Goal: Task Accomplishment & Management: Manage account settings

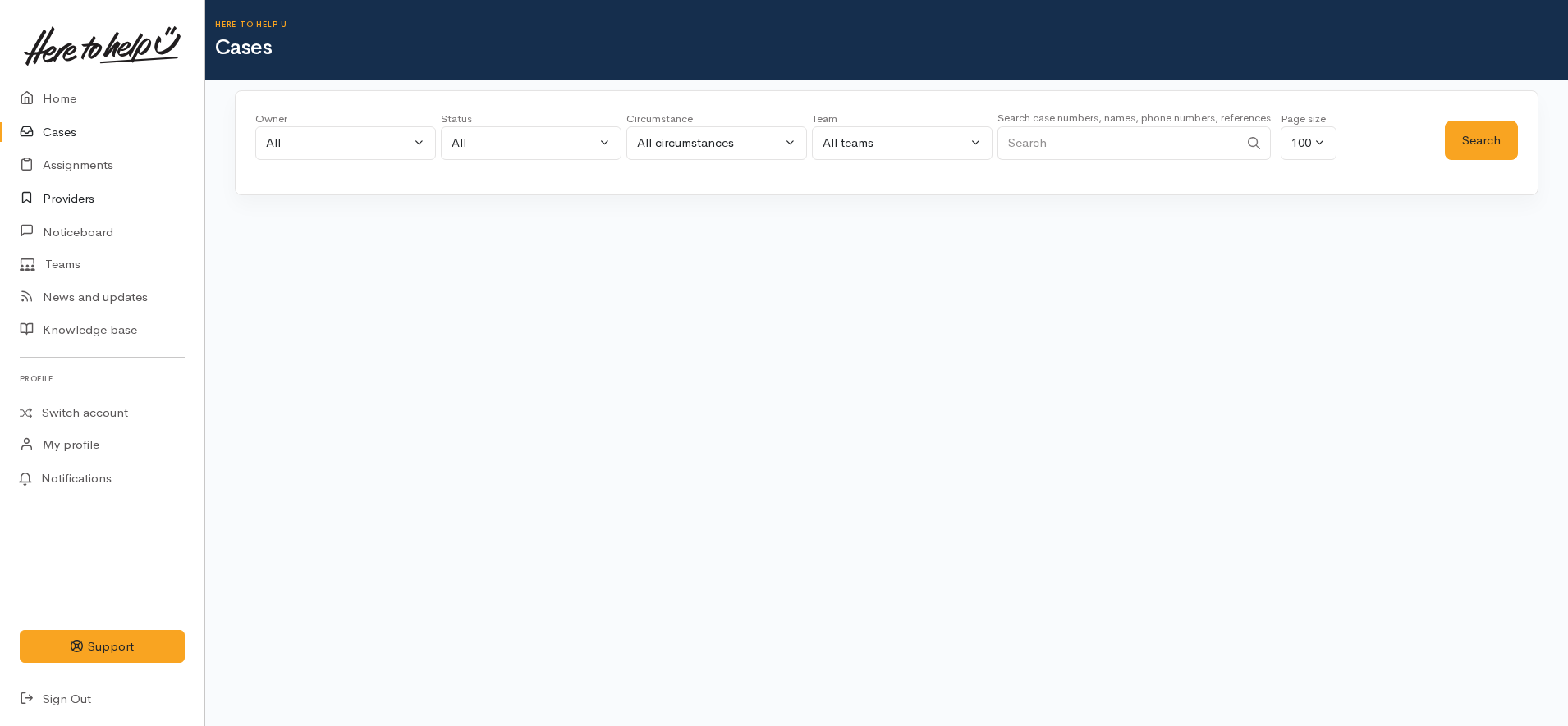
click at [100, 202] on link "Providers" at bounding box center [102, 198] width 205 height 33
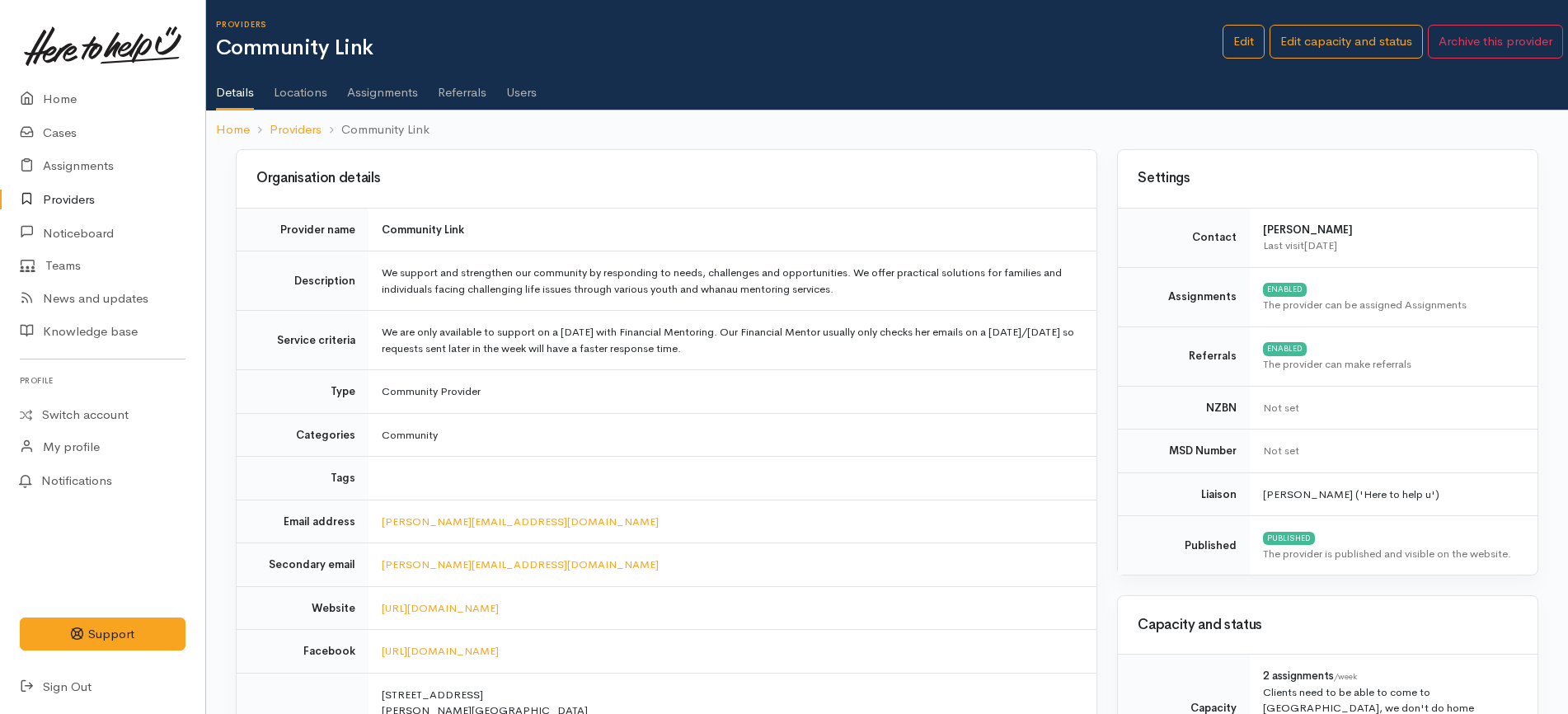
click at [373, 90] on link "Assignments" at bounding box center [383, 86] width 71 height 46
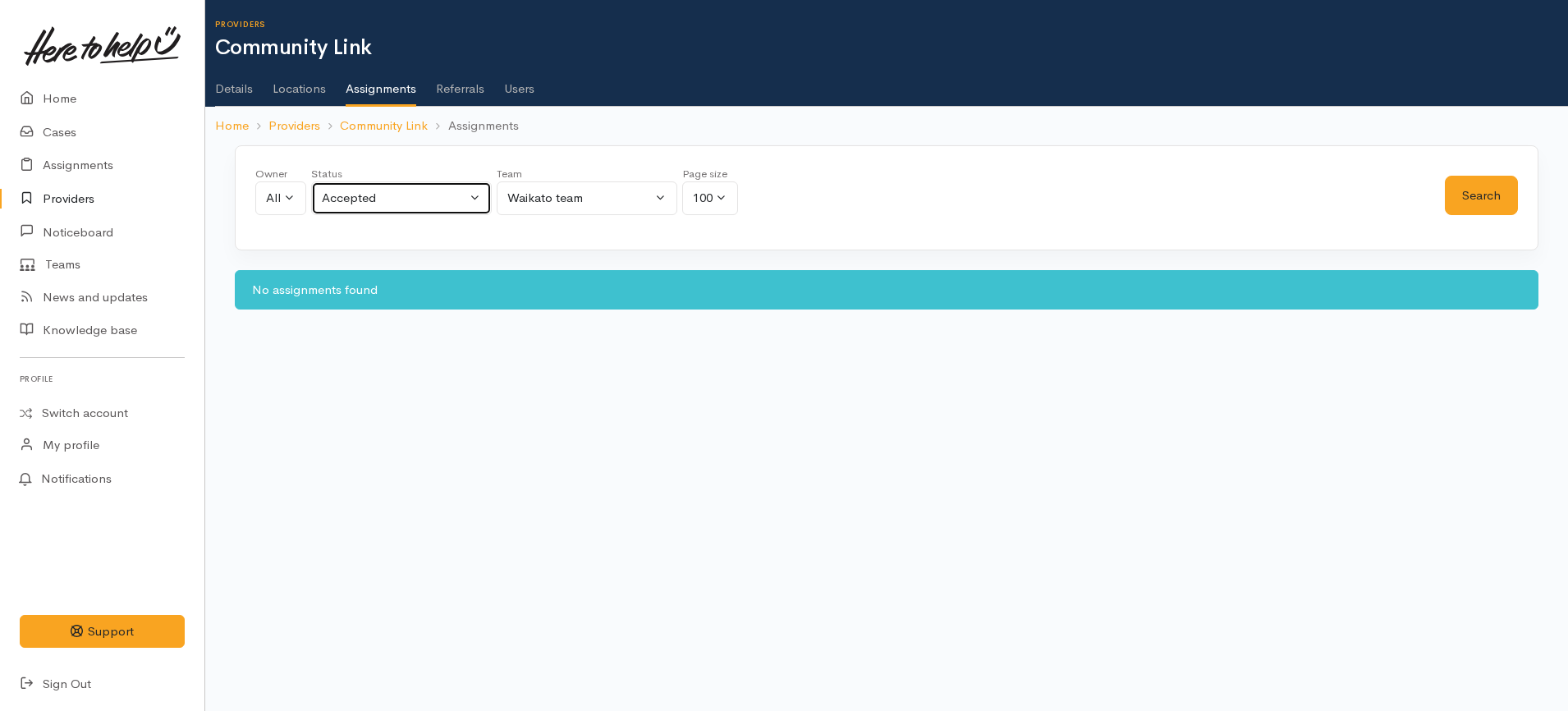
click at [444, 208] on button "Accepted" at bounding box center [401, 197] width 180 height 33
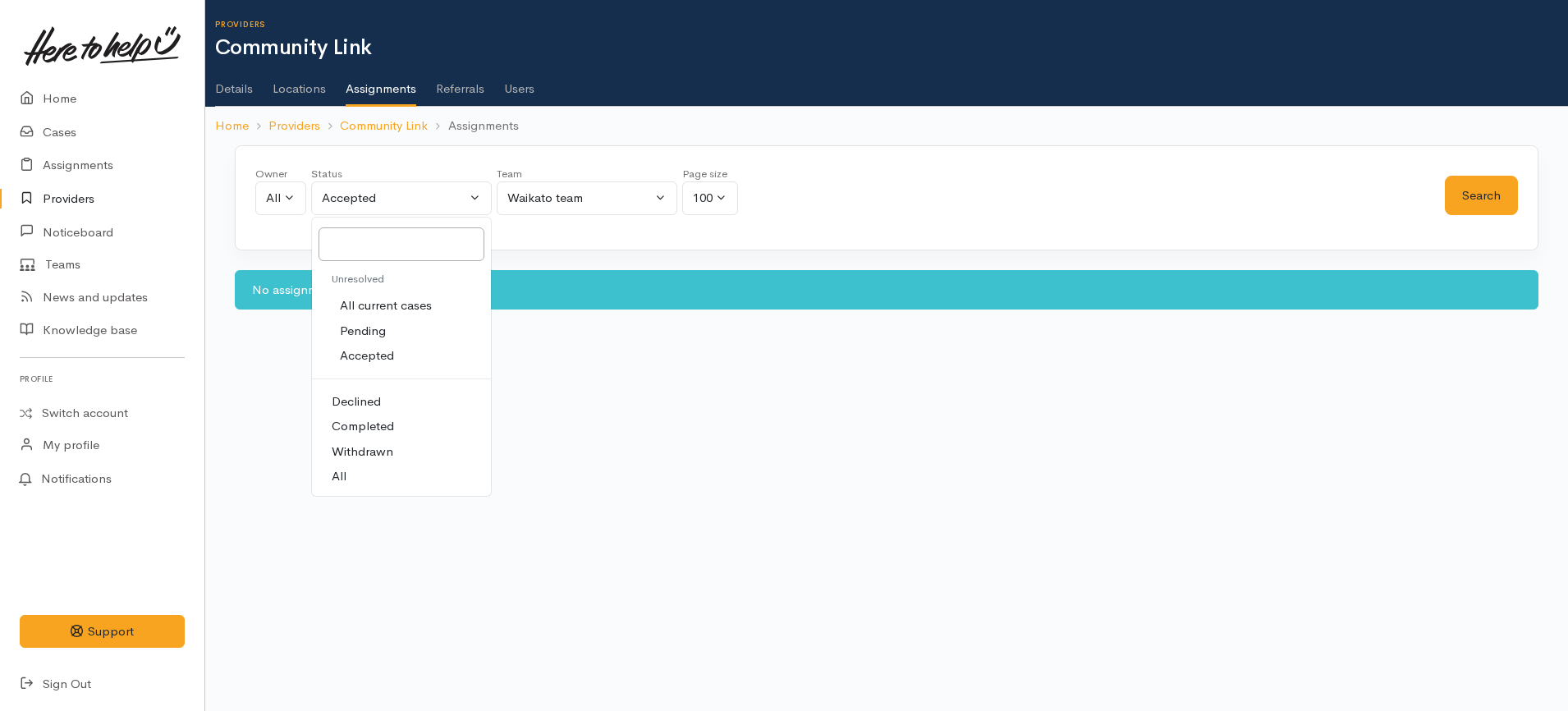
click at [424, 293] on link "All current cases" at bounding box center [401, 305] width 179 height 25
select select "Unresolved"
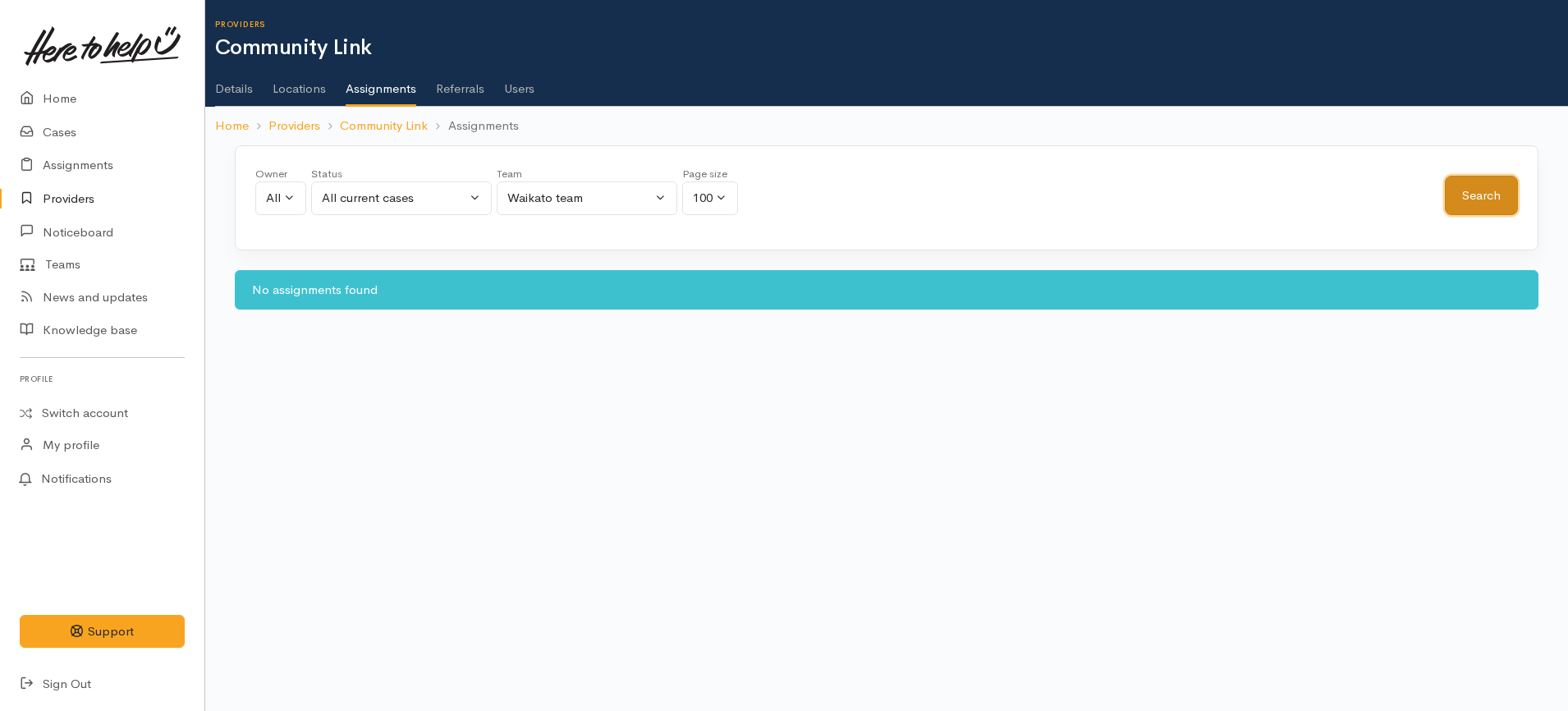
click at [1484, 186] on button "Search" at bounding box center [1481, 196] width 73 height 41
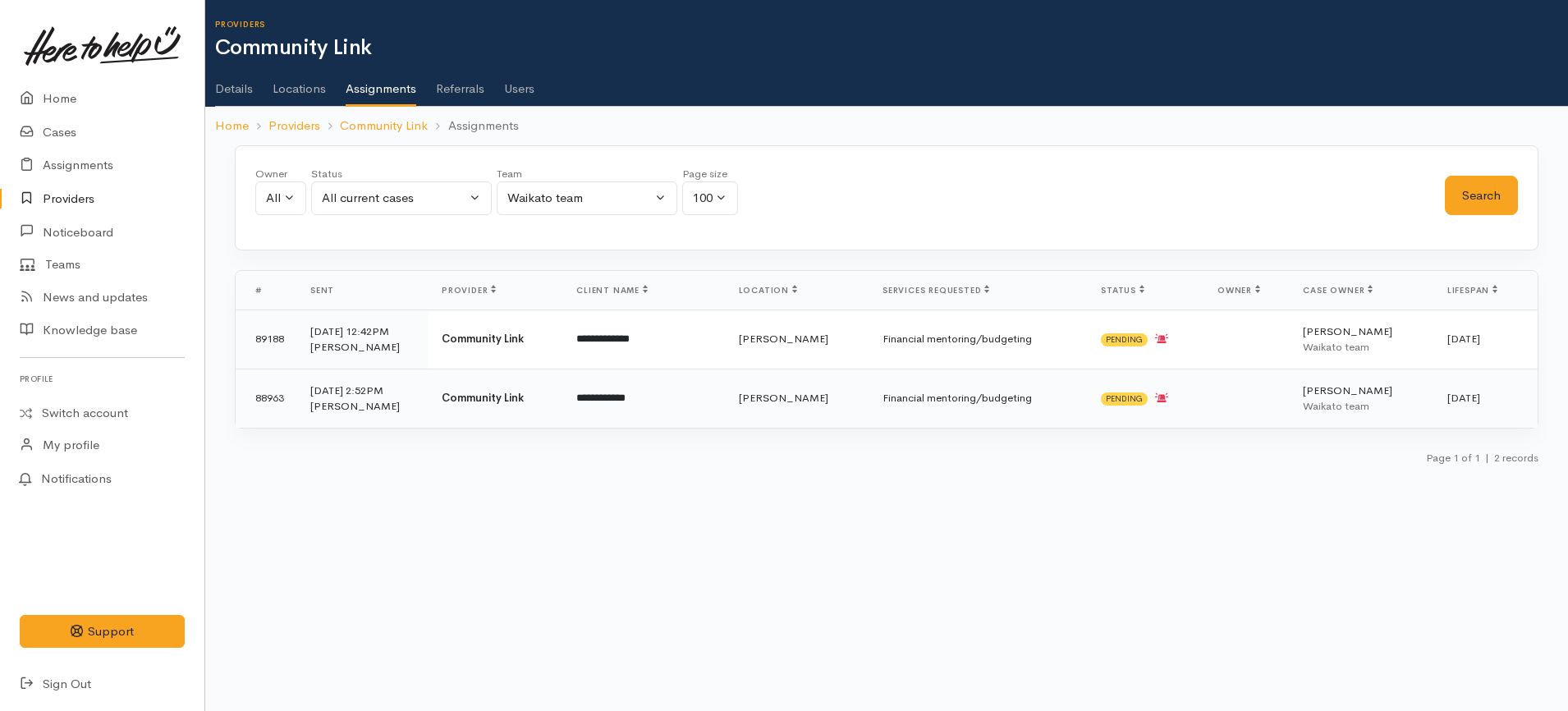
click at [889, 404] on td "Financial mentoring/budgeting" at bounding box center [979, 398] width 218 height 59
drag, startPoint x: 666, startPoint y: 338, endPoint x: 577, endPoint y: 344, distance: 89.2
click at [577, 344] on td "**********" at bounding box center [643, 339] width 161 height 59
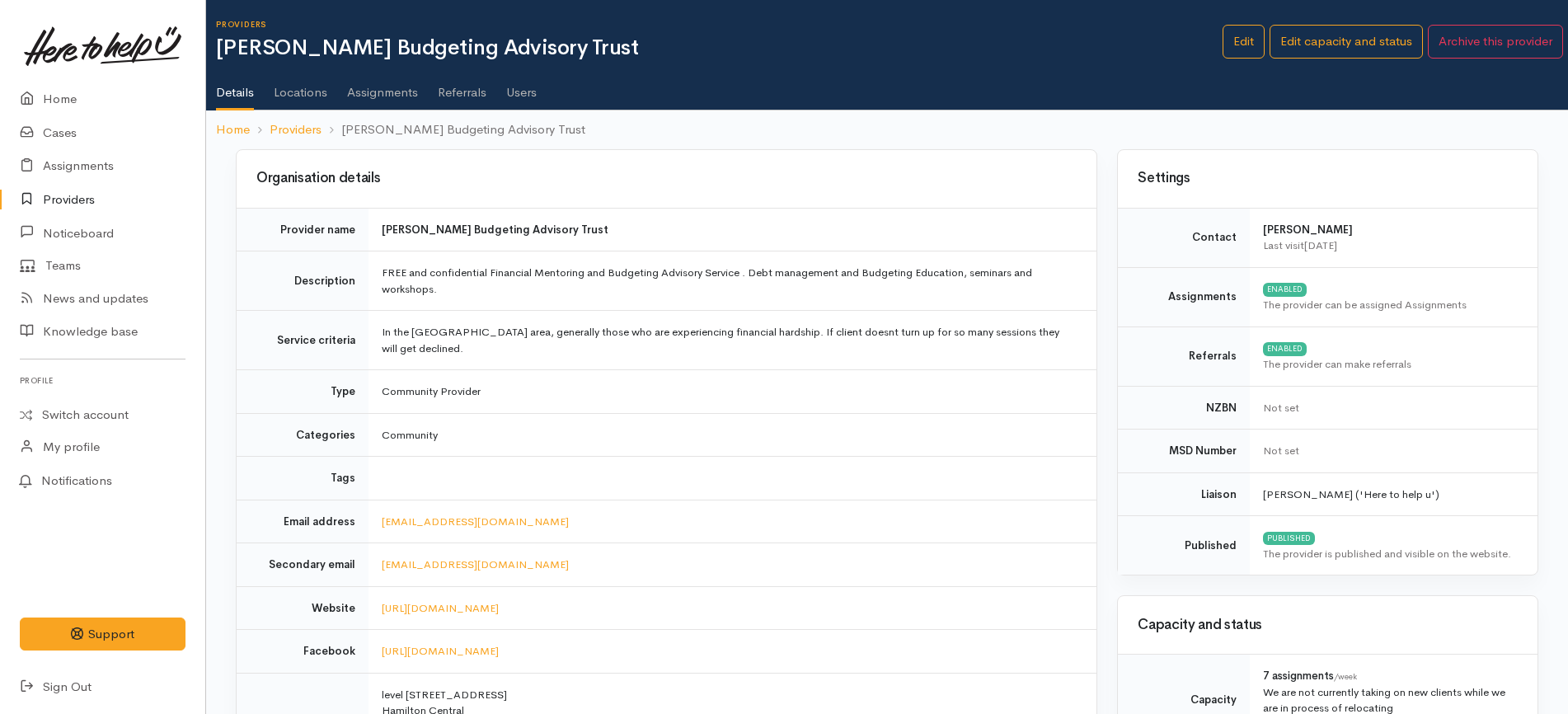
click at [410, 101] on link "Assignments" at bounding box center [383, 86] width 71 height 46
click at [400, 99] on link "Assignments" at bounding box center [383, 86] width 71 height 46
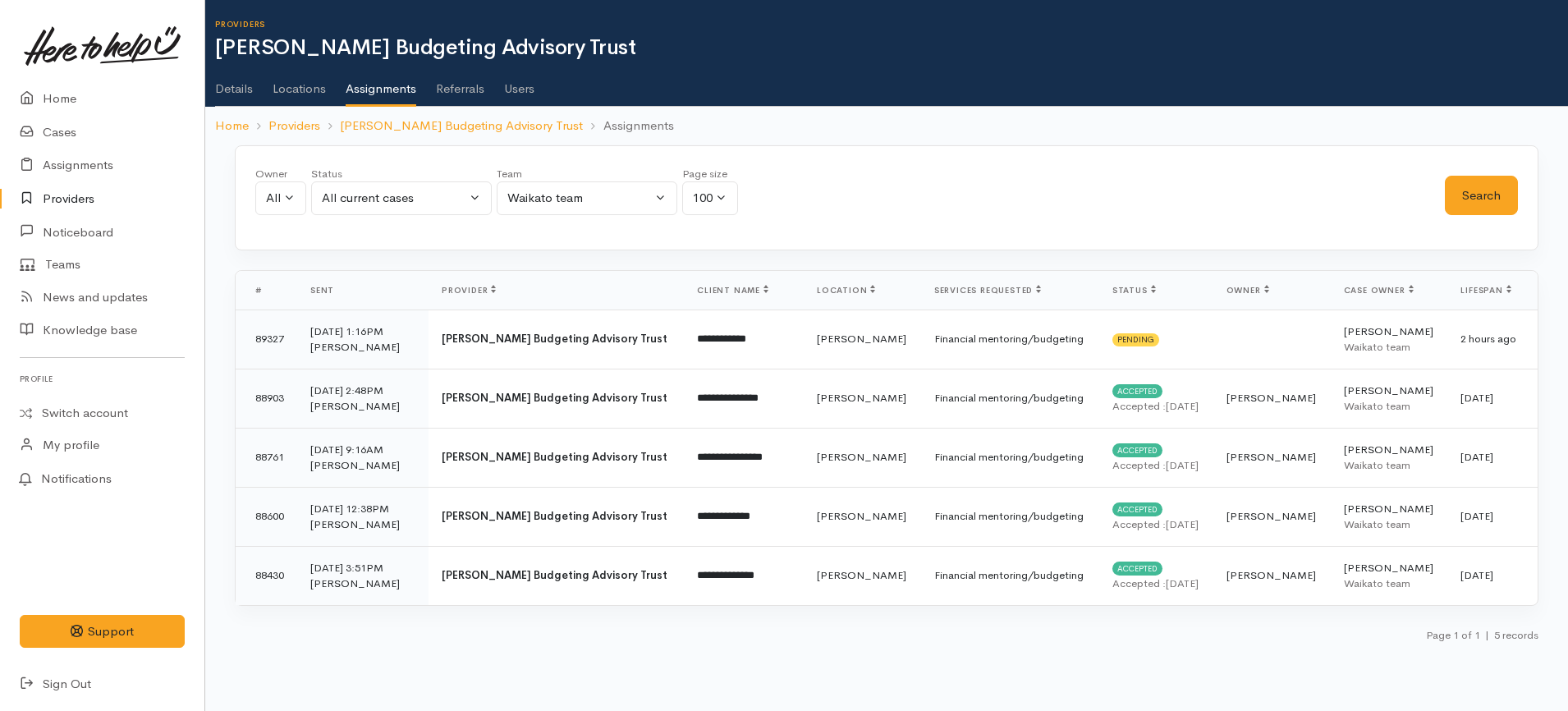
click at [234, 88] on link "Details" at bounding box center [234, 83] width 38 height 46
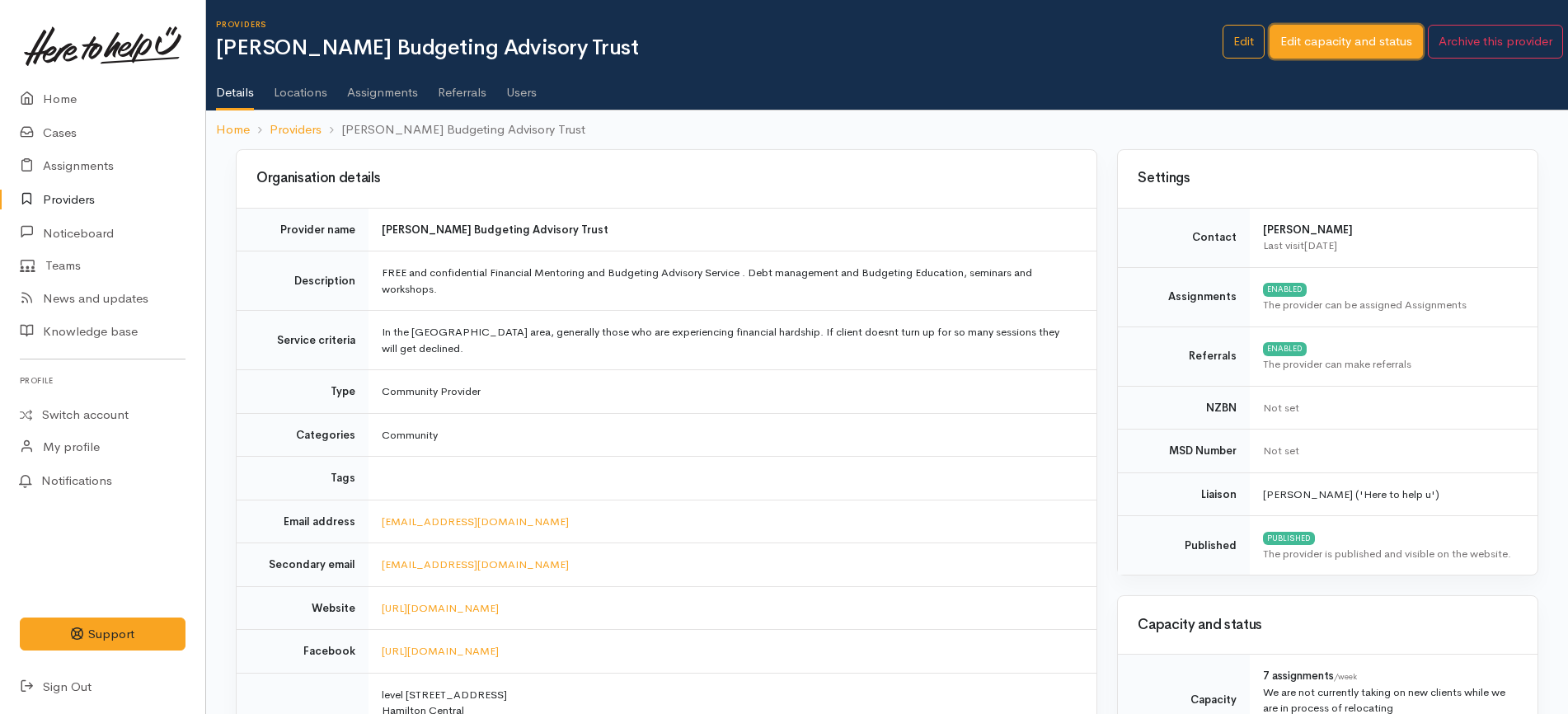
click at [1292, 40] on link "Edit capacity and status" at bounding box center [1345, 41] width 153 height 33
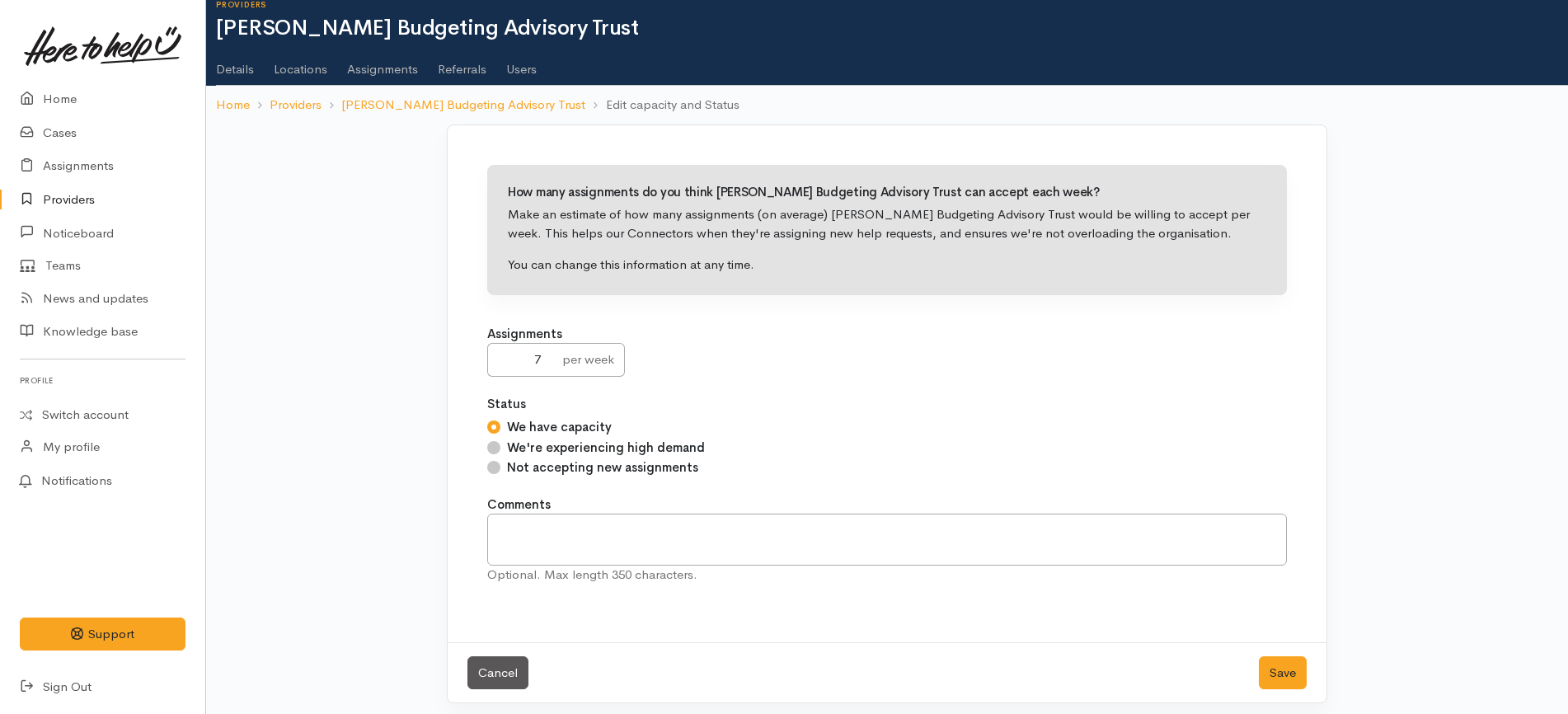
scroll to position [29, 0]
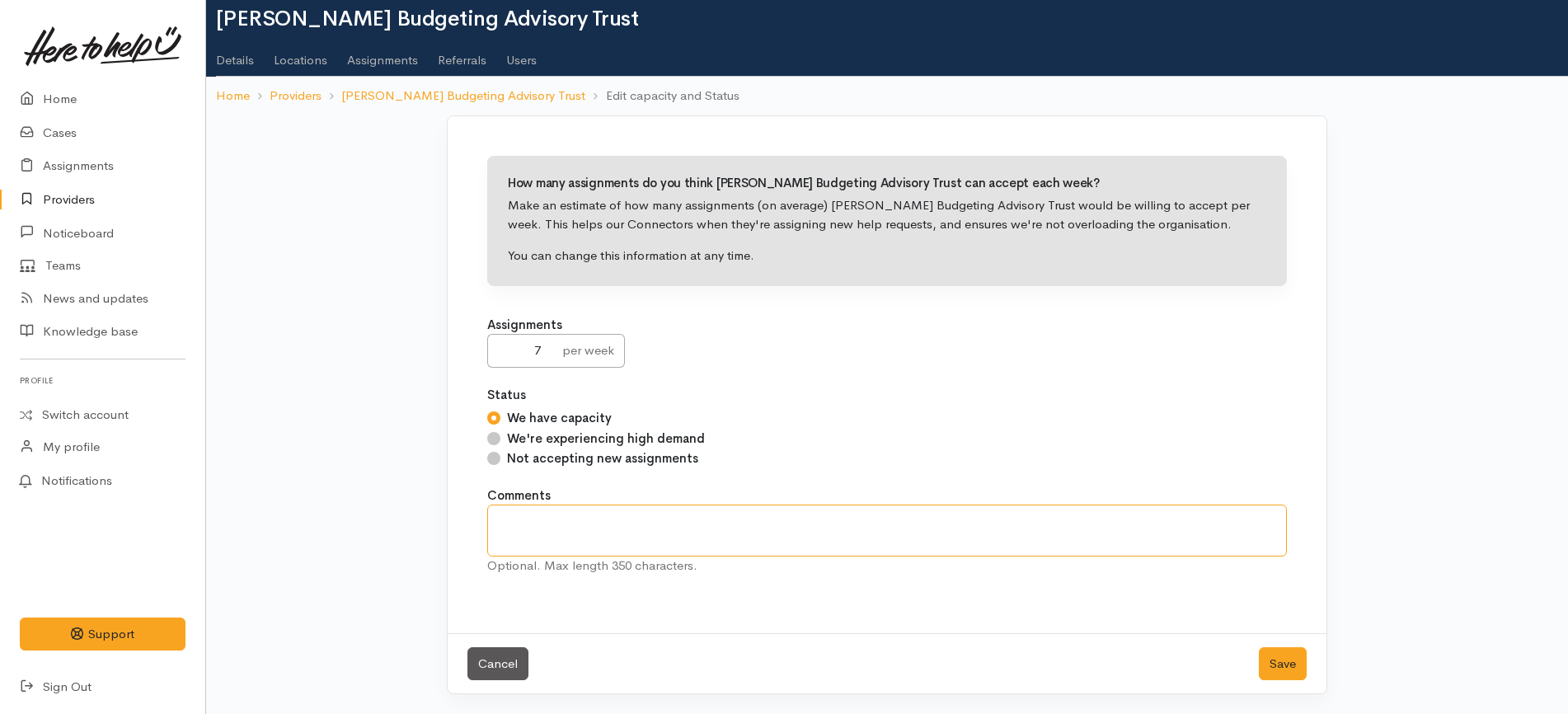
click at [689, 519] on textarea at bounding box center [887, 530] width 800 height 52
click at [1273, 661] on button "Save" at bounding box center [1282, 663] width 48 height 33
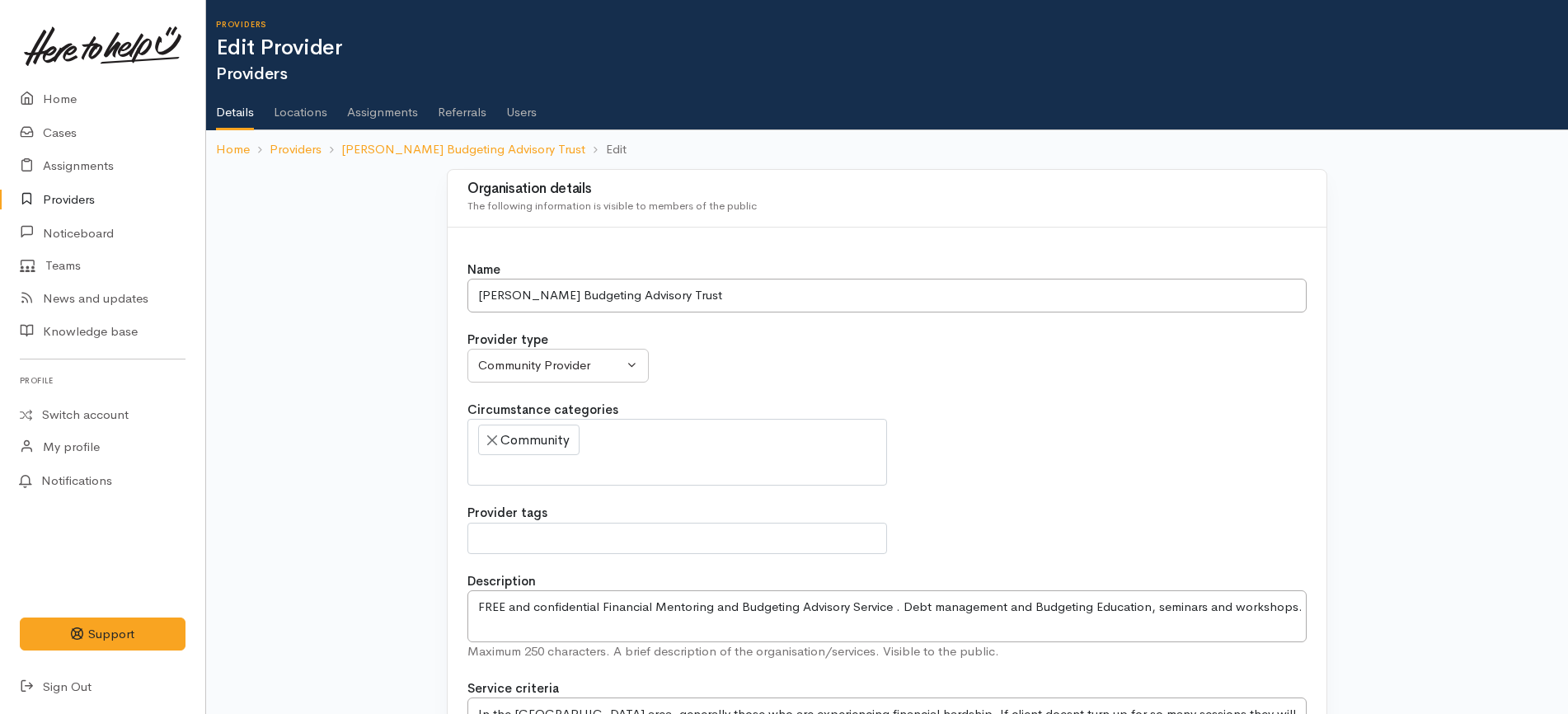
select select
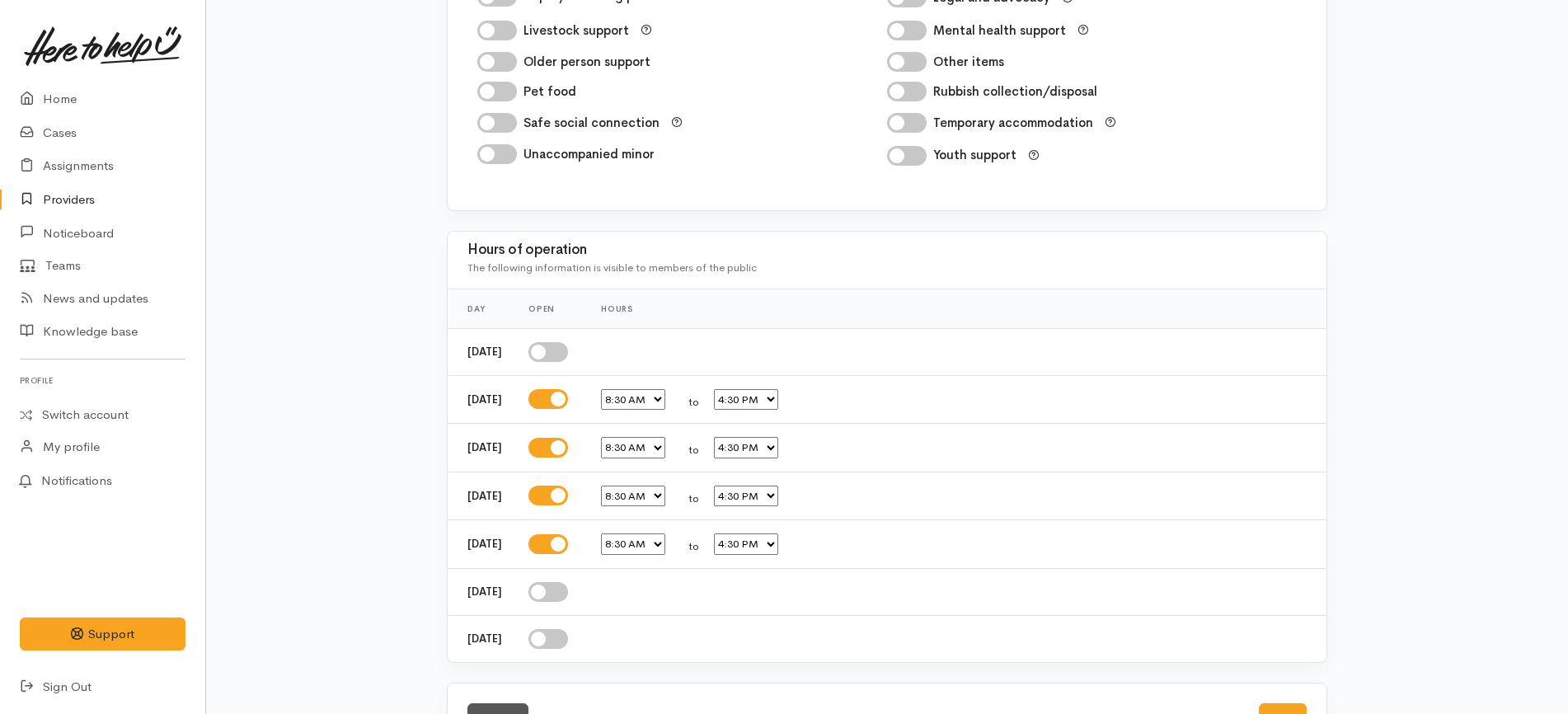
scroll to position [2814, 0]
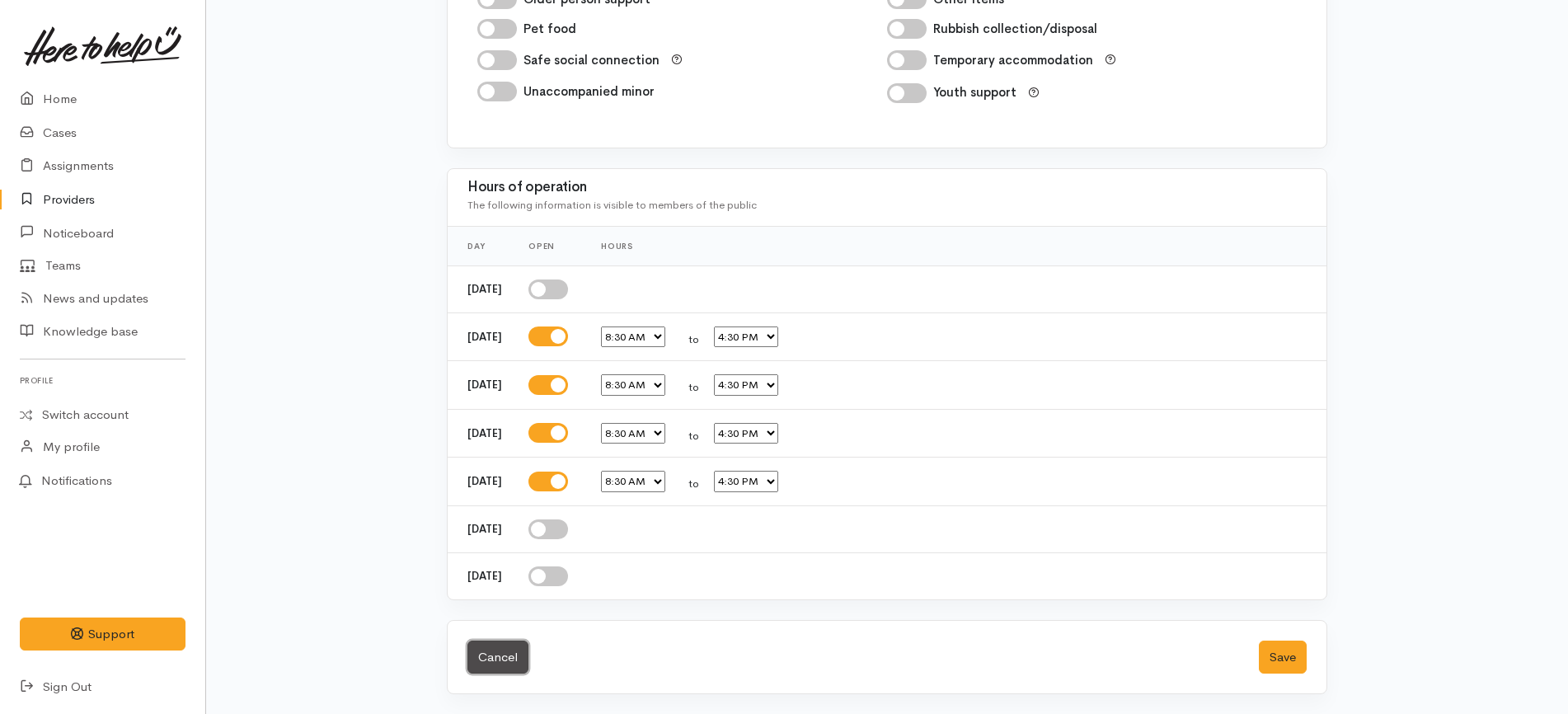
click at [502, 660] on link "Cancel" at bounding box center [498, 657] width 61 height 33
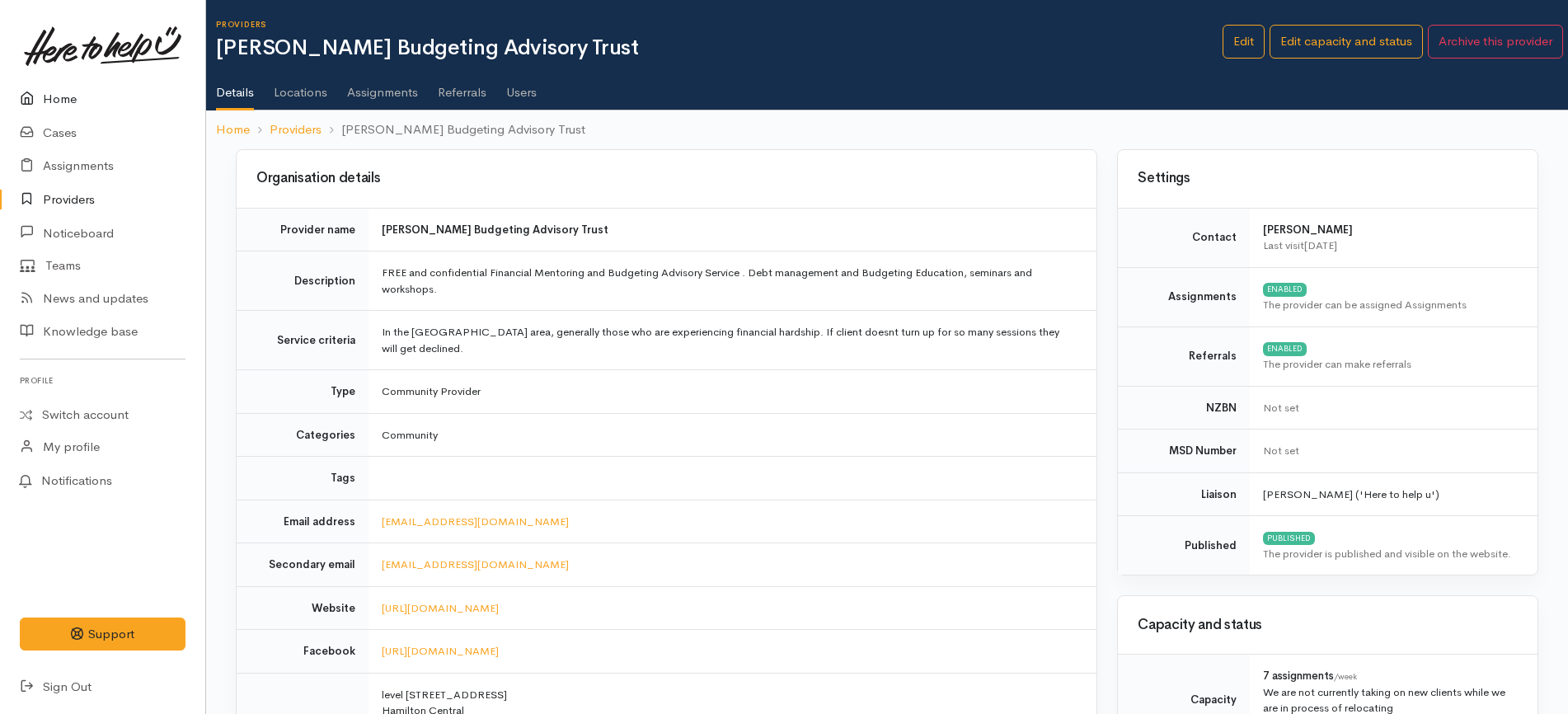
click at [166, 99] on link "Home" at bounding box center [102, 99] width 205 height 33
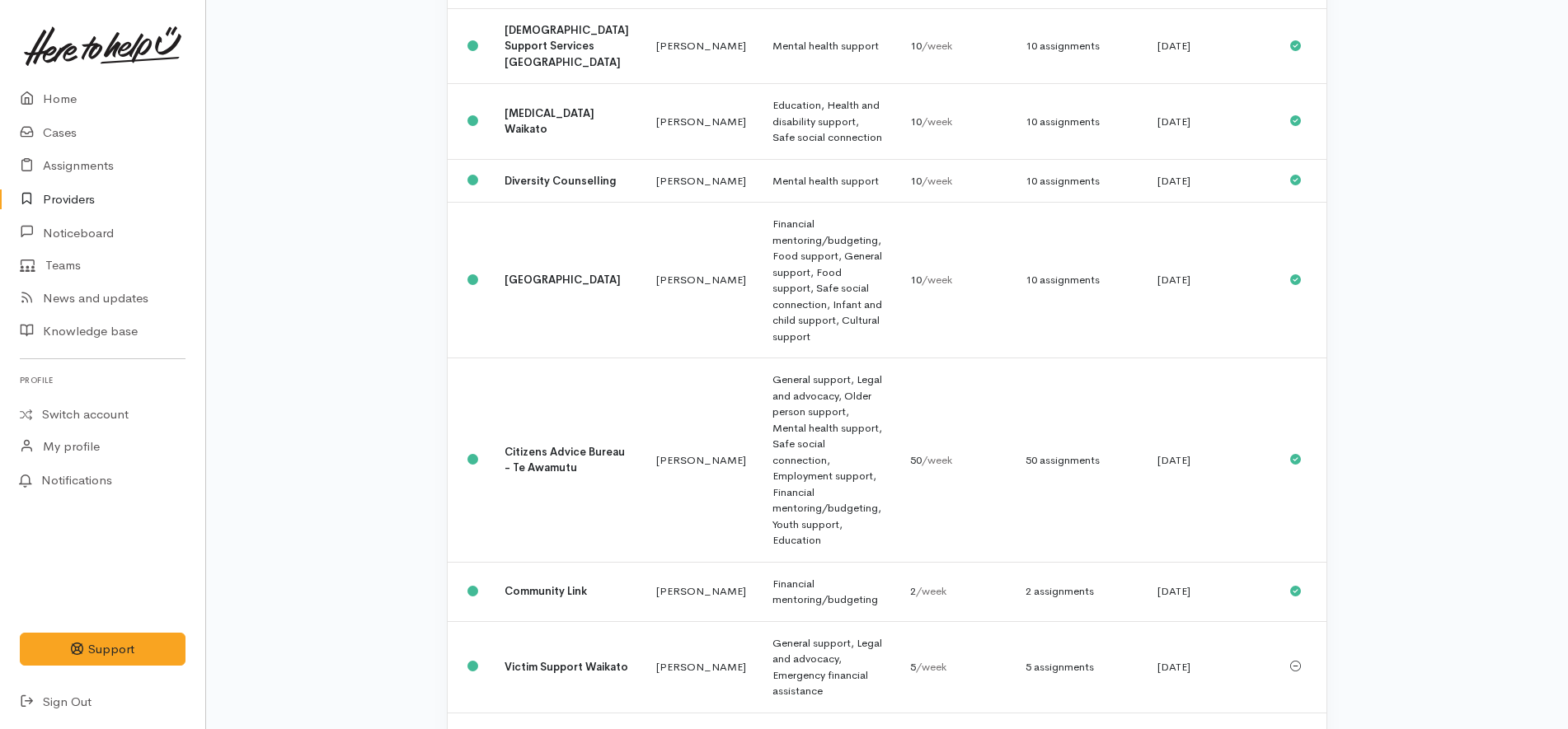
scroll to position [1957, 0]
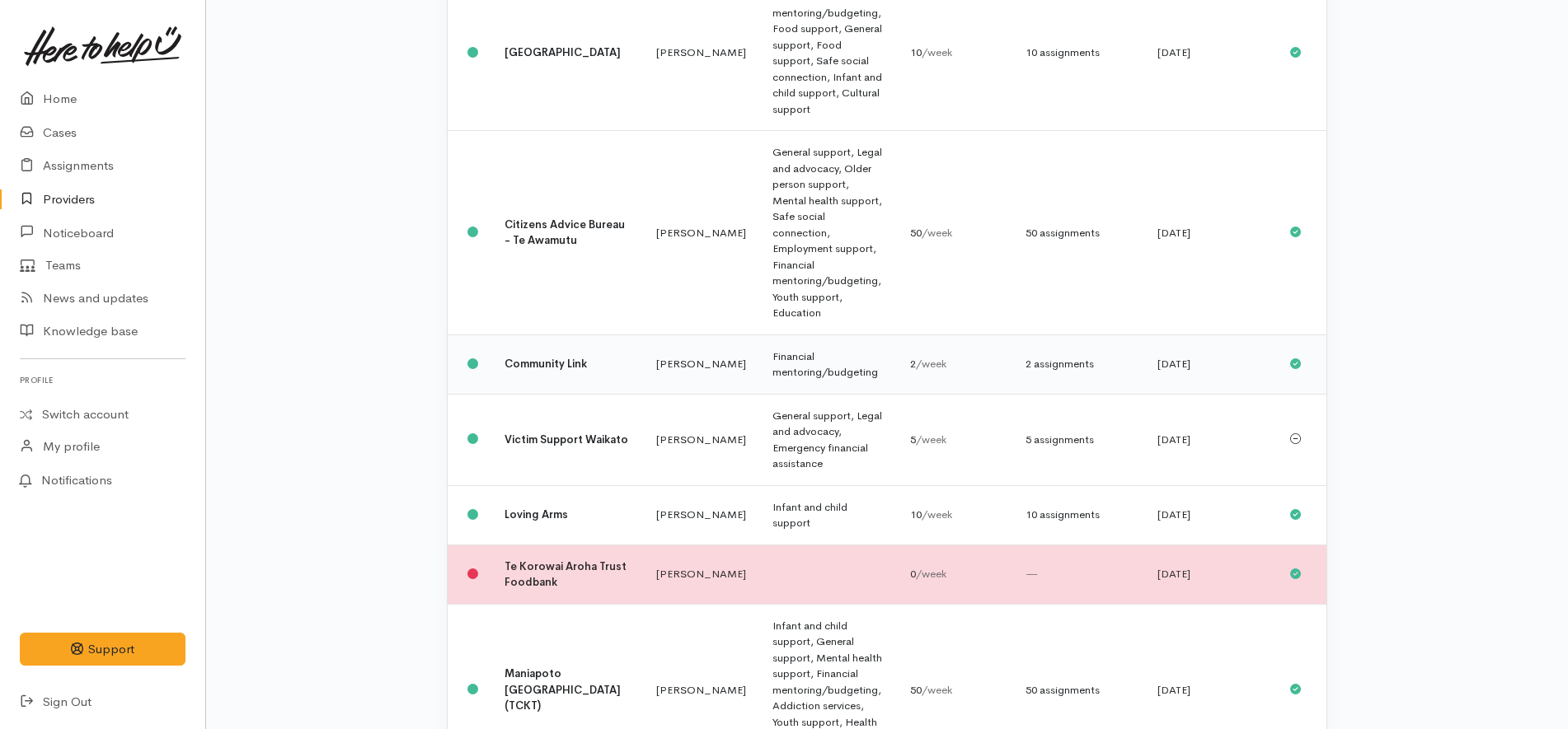
click at [544, 357] on b "Community Link" at bounding box center [546, 364] width 82 height 14
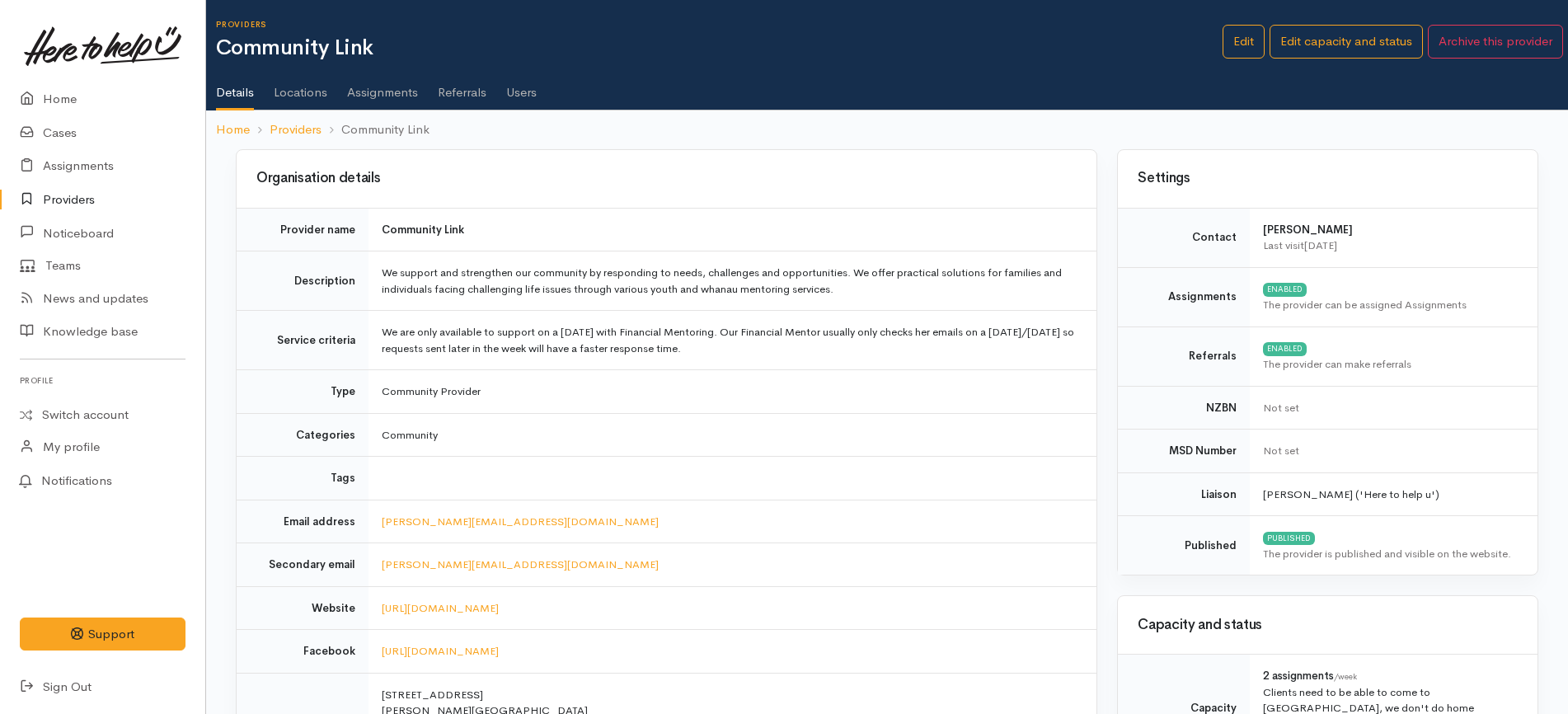
click at [508, 91] on link "Users" at bounding box center [521, 86] width 31 height 46
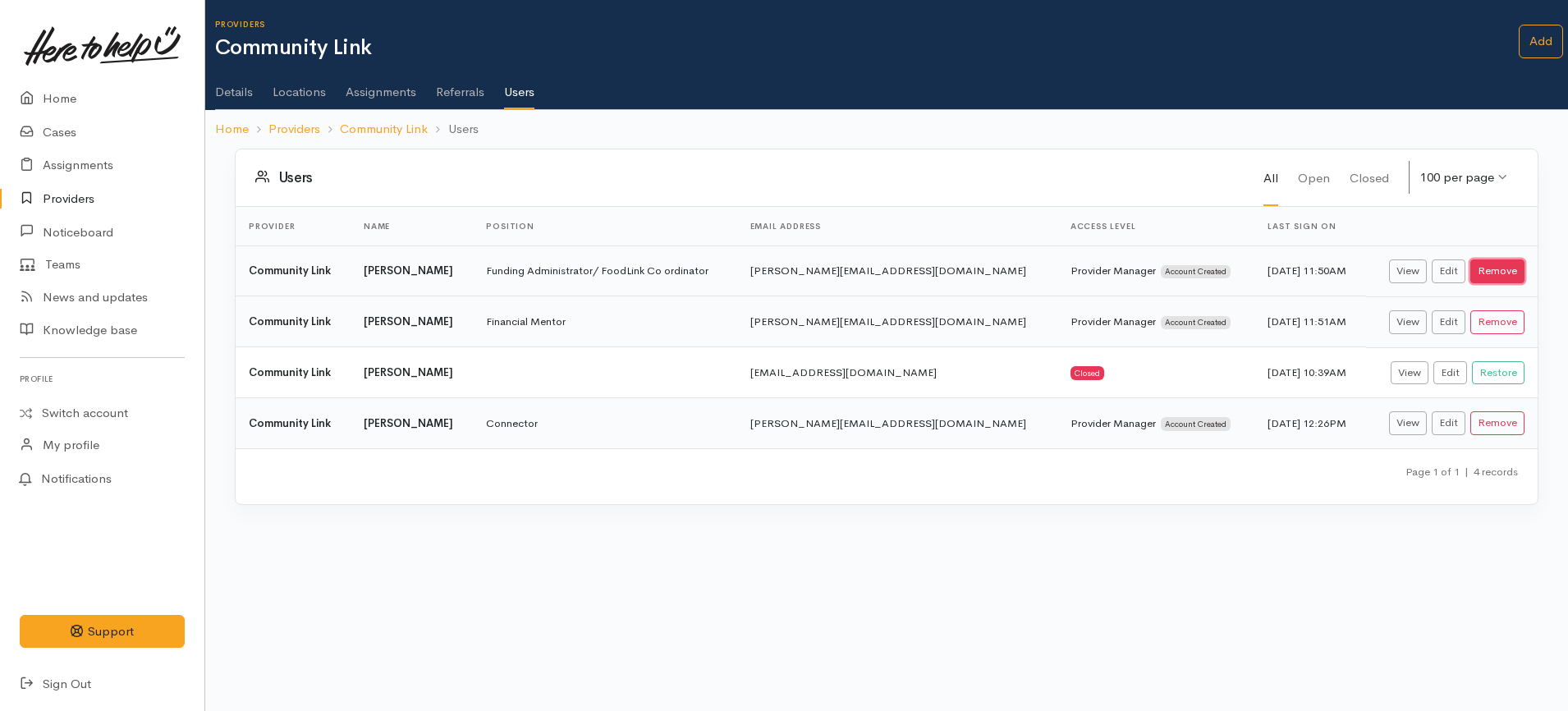
click at [1520, 272] on button "Remove" at bounding box center [1498, 271] width 54 height 23
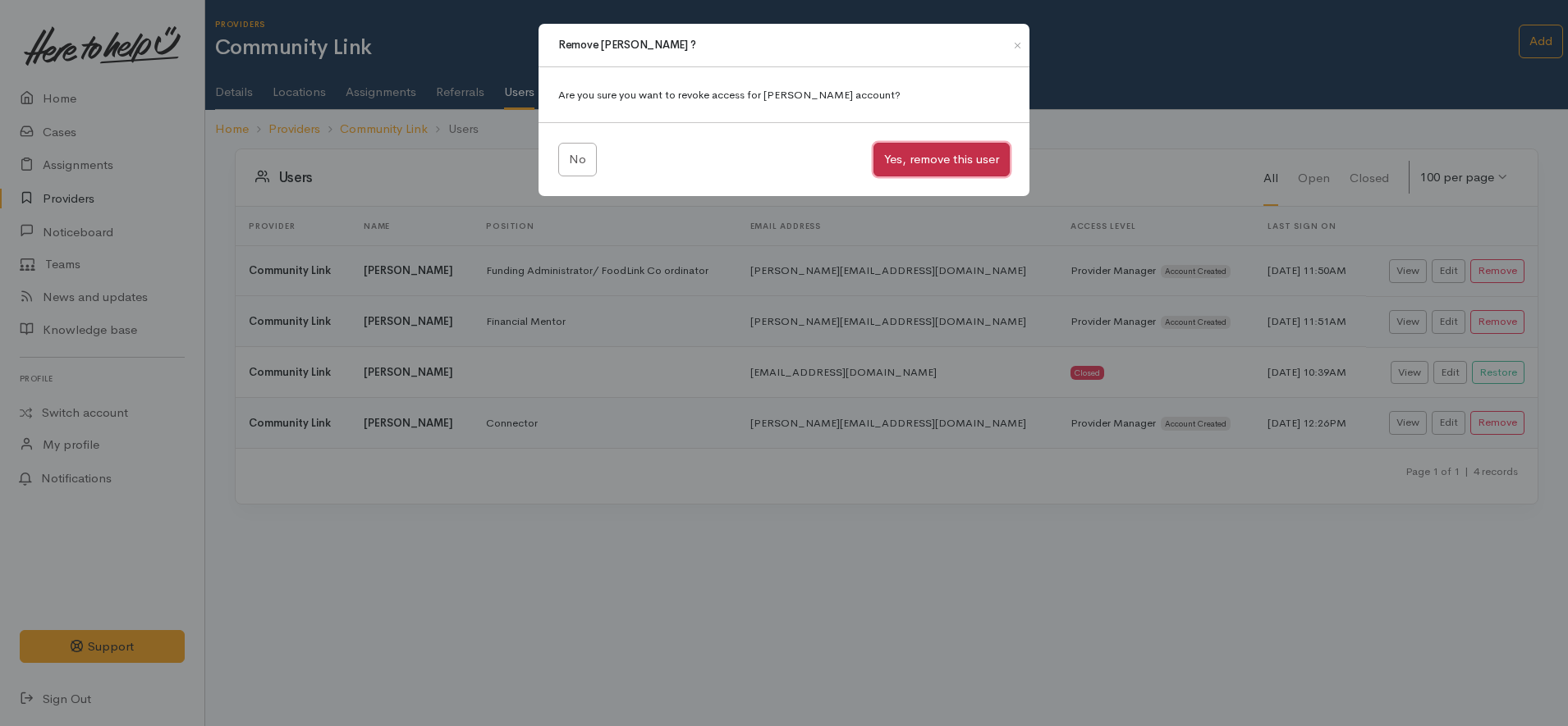
click at [946, 159] on button "Yes, remove this user" at bounding box center [941, 159] width 136 height 33
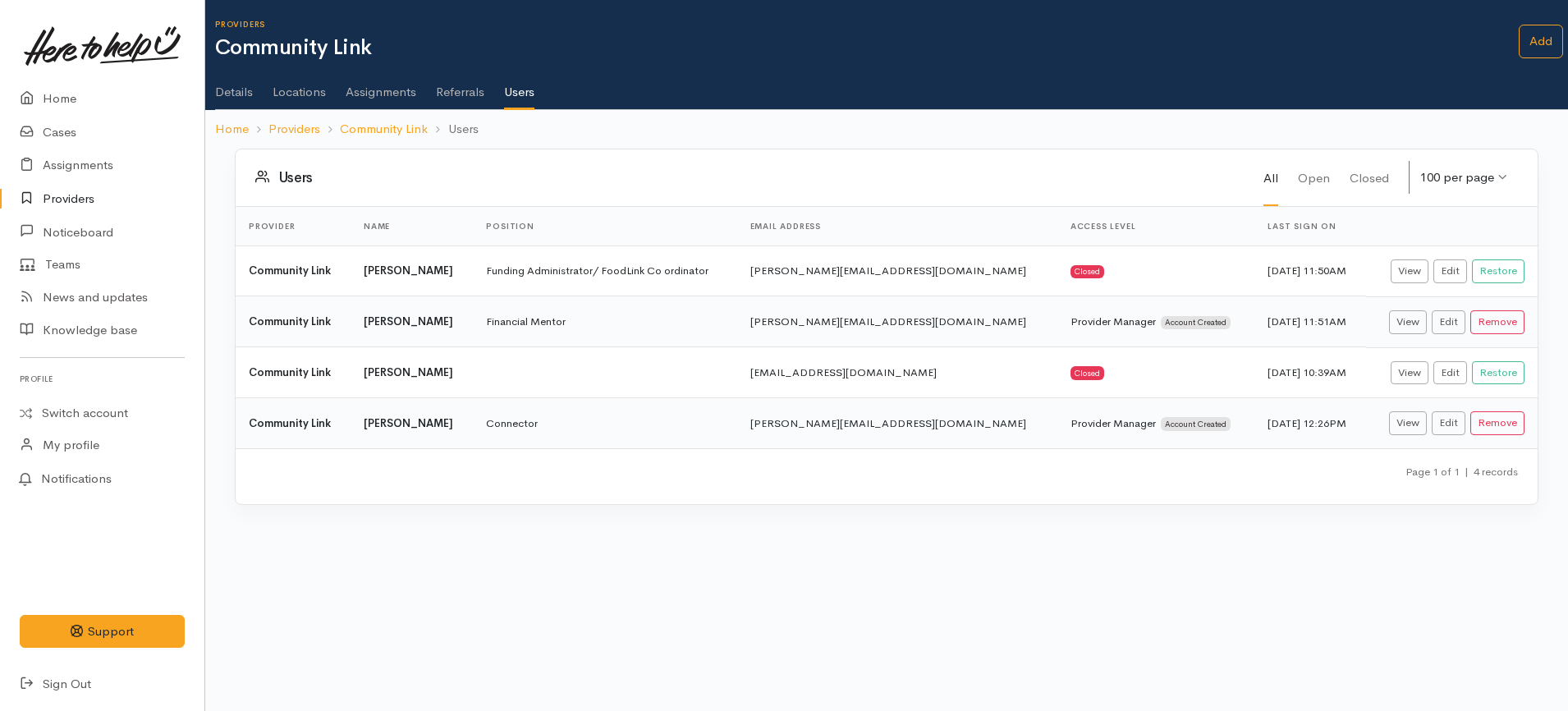
click at [580, 58] on h1 "Community Link" at bounding box center [867, 48] width 1304 height 23
click at [393, 95] on link "Assignments" at bounding box center [381, 86] width 70 height 46
